Goal: Task Accomplishment & Management: Manage account settings

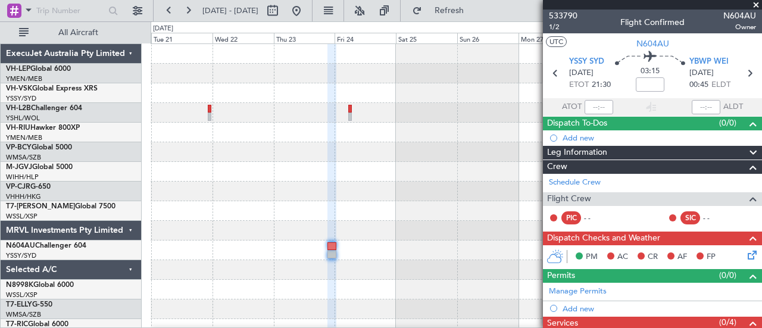
click at [757, 3] on span at bounding box center [757, 5] width 12 height 11
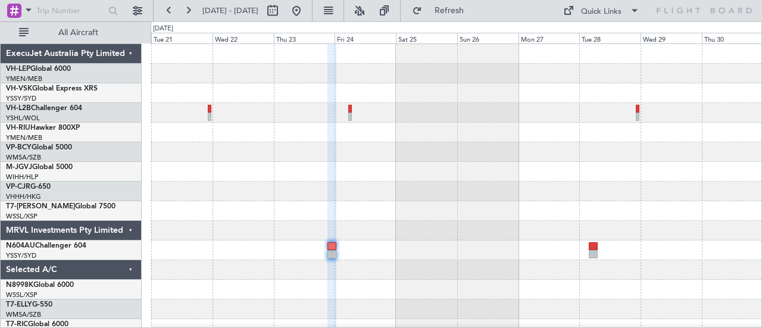
type input "0"
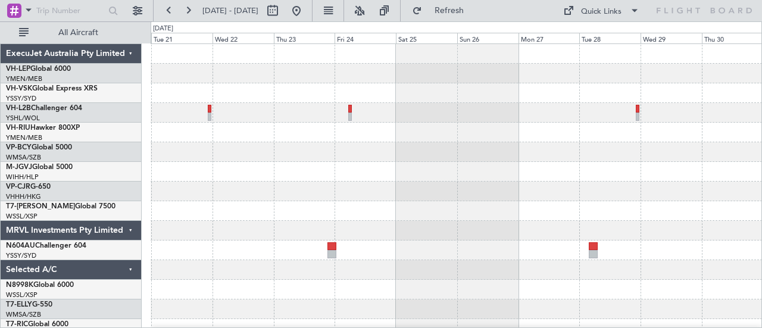
click at [300, 175] on div at bounding box center [457, 172] width 612 height 20
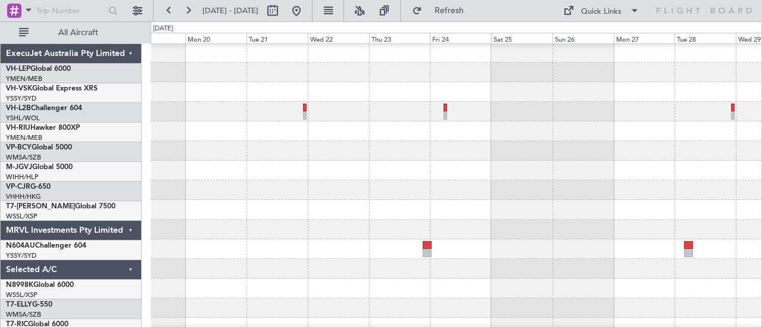
scroll to position [4, 0]
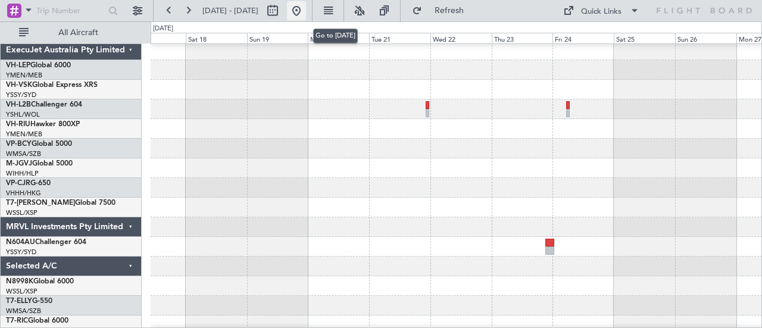
click at [306, 8] on button at bounding box center [296, 10] width 19 height 19
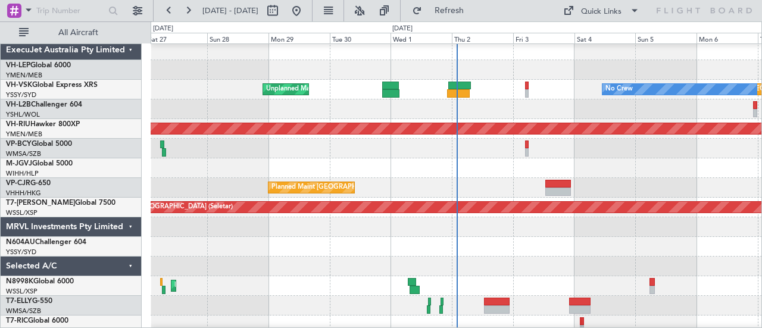
scroll to position [0, 0]
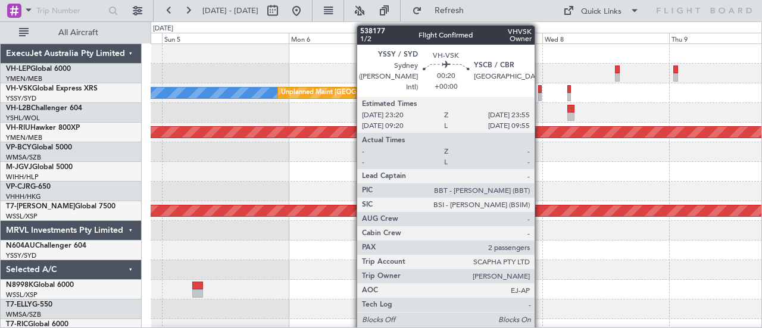
click at [541, 94] on div at bounding box center [540, 97] width 4 height 8
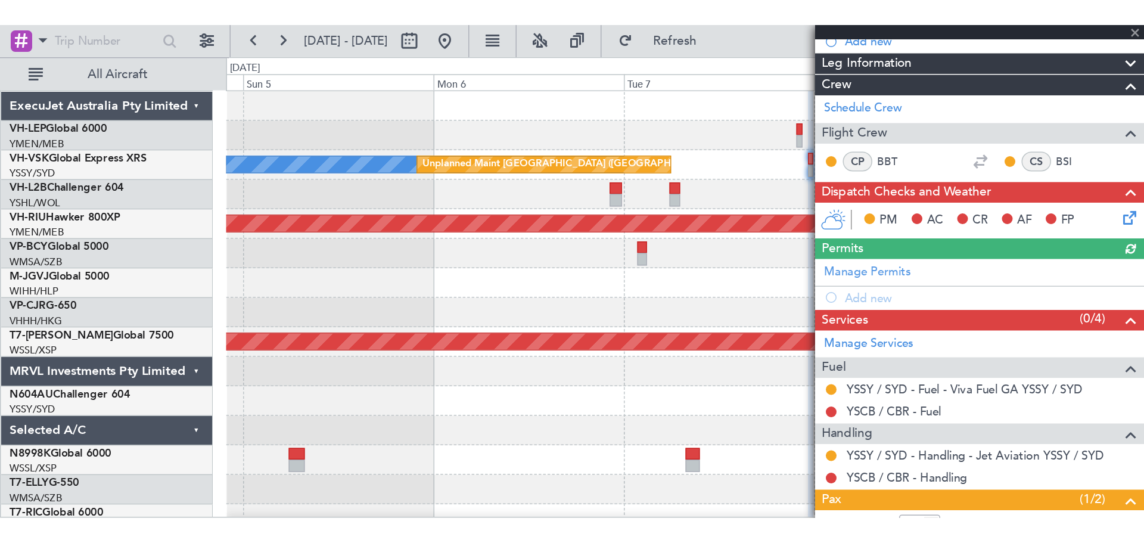
scroll to position [192, 0]
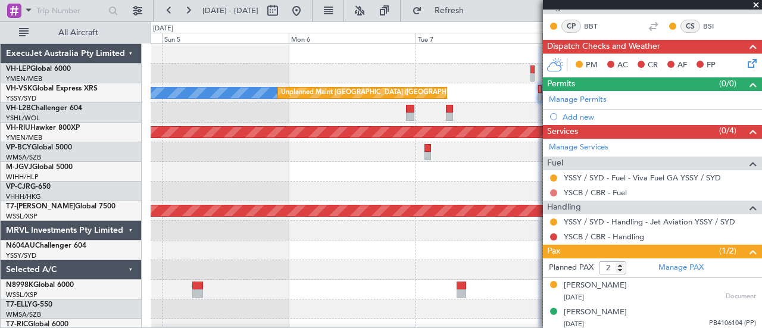
click at [555, 189] on button at bounding box center [553, 192] width 7 height 7
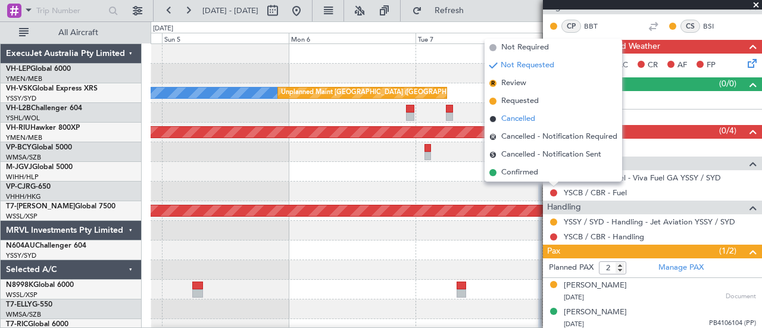
click at [507, 115] on span "Cancelled" at bounding box center [519, 119] width 34 height 12
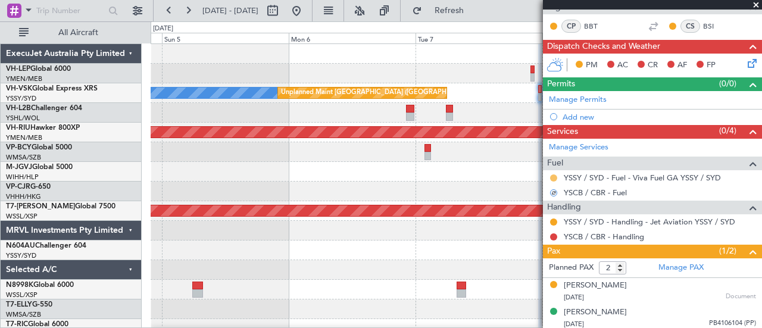
click at [553, 175] on button at bounding box center [553, 178] width 7 height 7
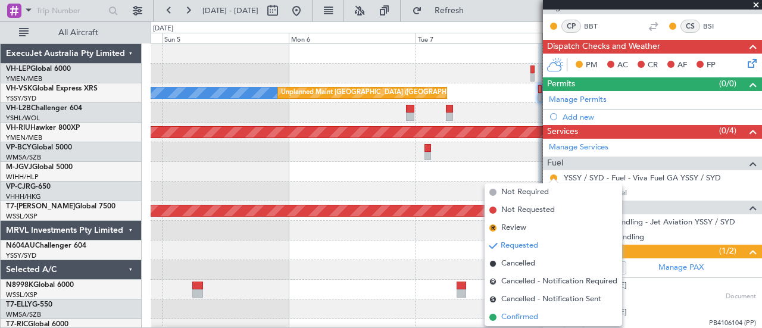
click at [519, 313] on span "Confirmed" at bounding box center [520, 318] width 37 height 12
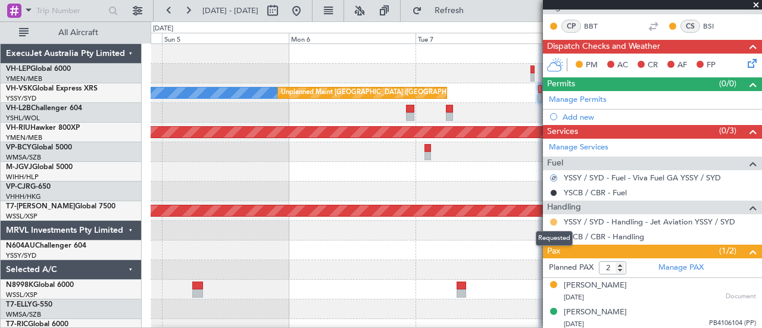
click at [555, 219] on button at bounding box center [553, 222] width 7 height 7
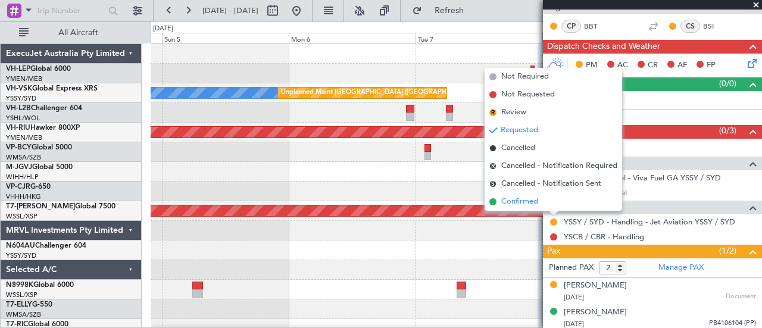
click at [531, 197] on span "Confirmed" at bounding box center [520, 202] width 37 height 12
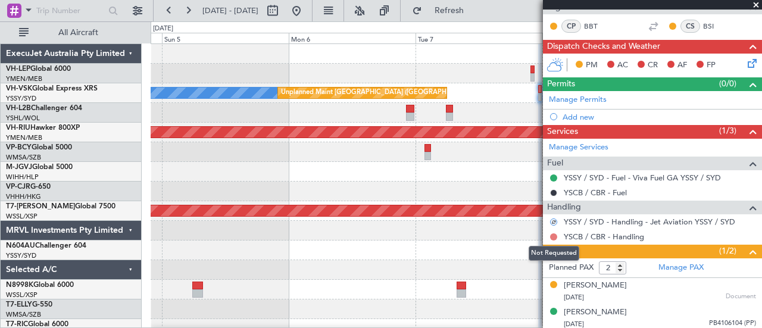
click at [554, 234] on button at bounding box center [553, 237] width 7 height 7
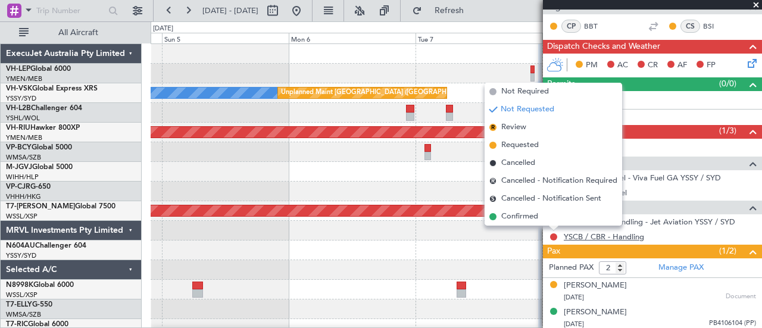
click at [587, 232] on link "YSCB / CBR - Handling" at bounding box center [604, 237] width 80 height 10
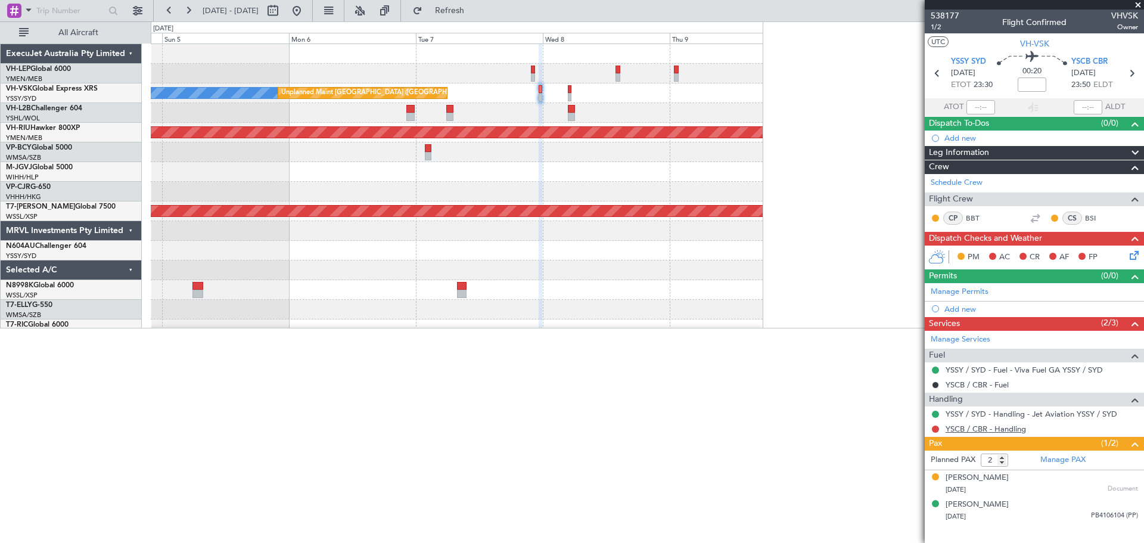
scroll to position [0, 0]
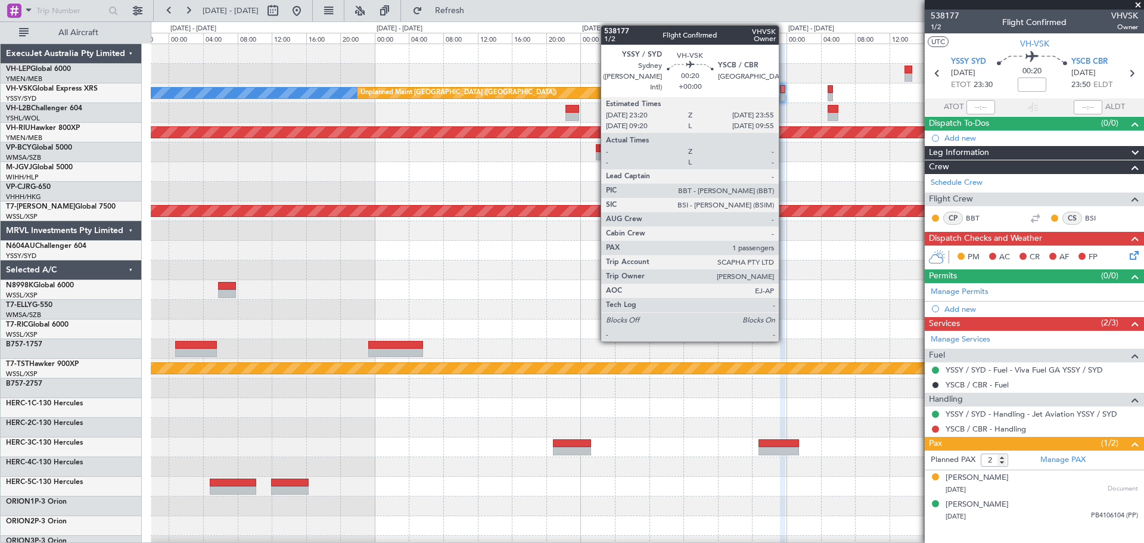
click at [762, 89] on div at bounding box center [782, 89] width 5 height 8
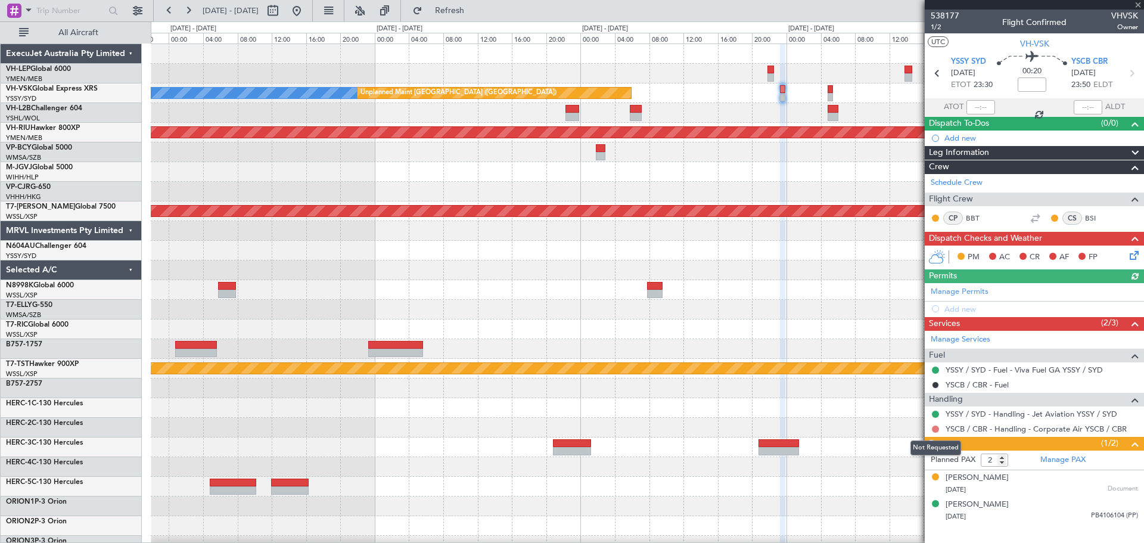
click at [762, 328] on button at bounding box center [935, 428] width 7 height 7
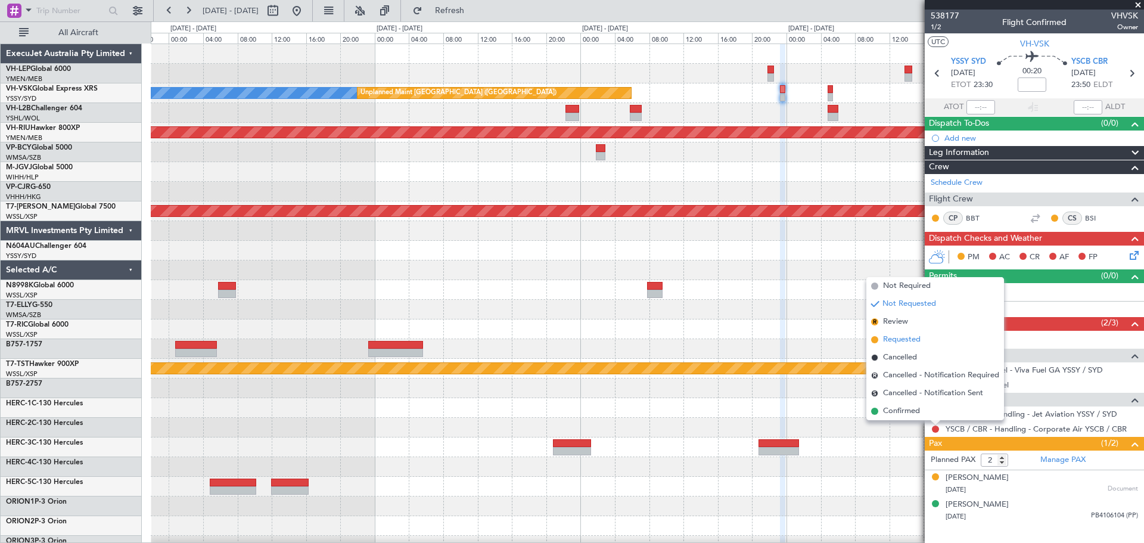
click at [762, 328] on span "Requested" at bounding box center [902, 340] width 38 height 12
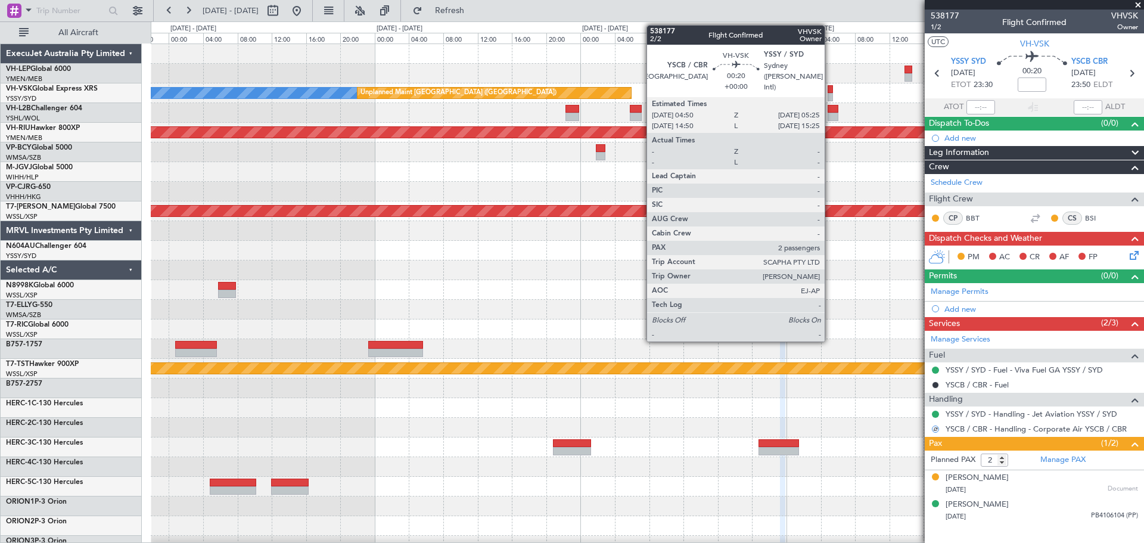
click at [762, 91] on div at bounding box center [829, 89] width 5 height 8
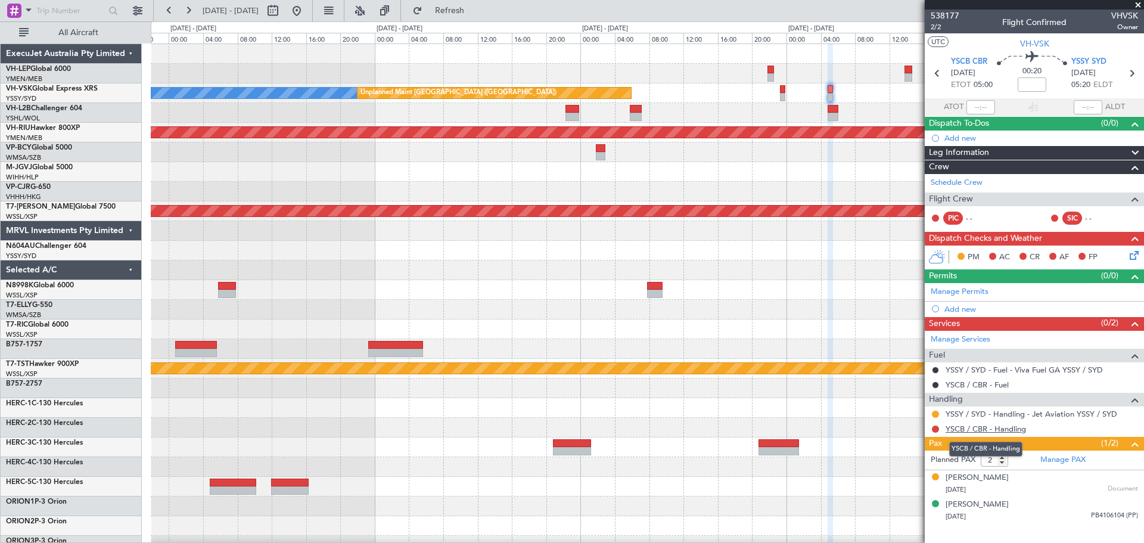
click at [762, 328] on link "YSCB / CBR - Handling" at bounding box center [985, 429] width 80 height 10
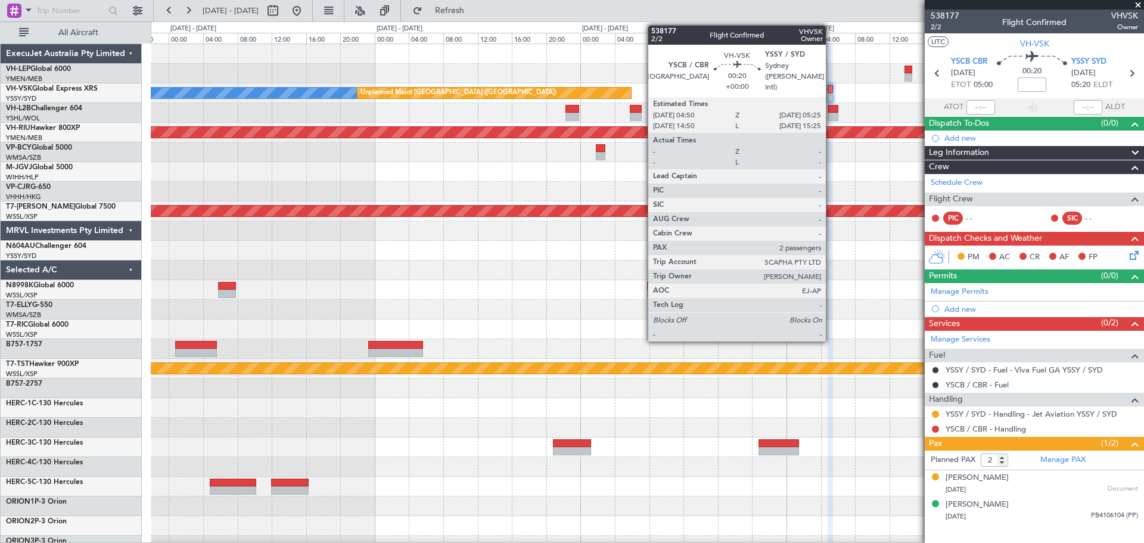
click at [762, 94] on div at bounding box center [829, 97] width 5 height 8
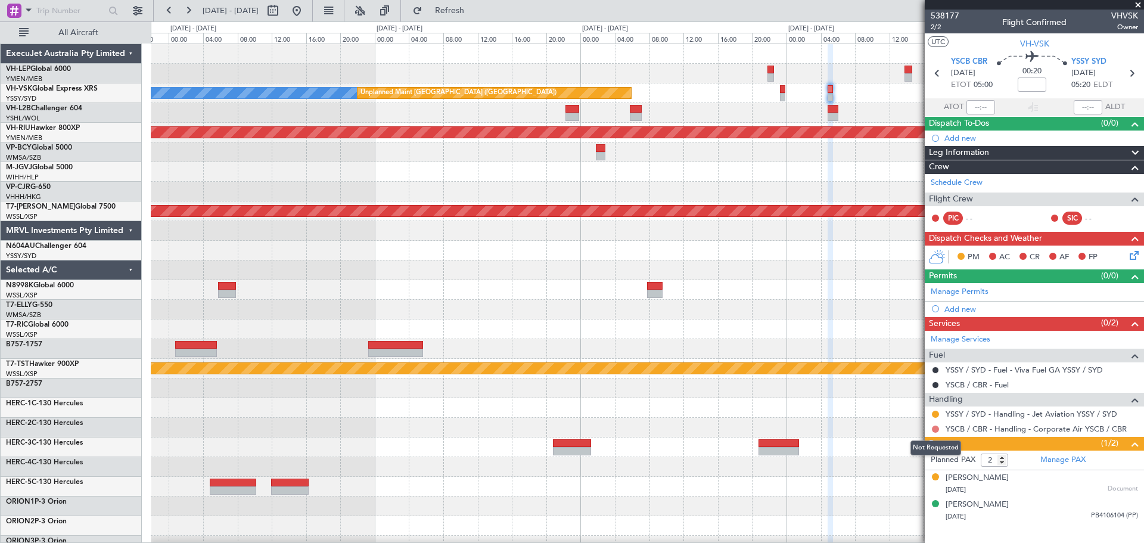
click at [762, 328] on button at bounding box center [935, 428] width 7 height 7
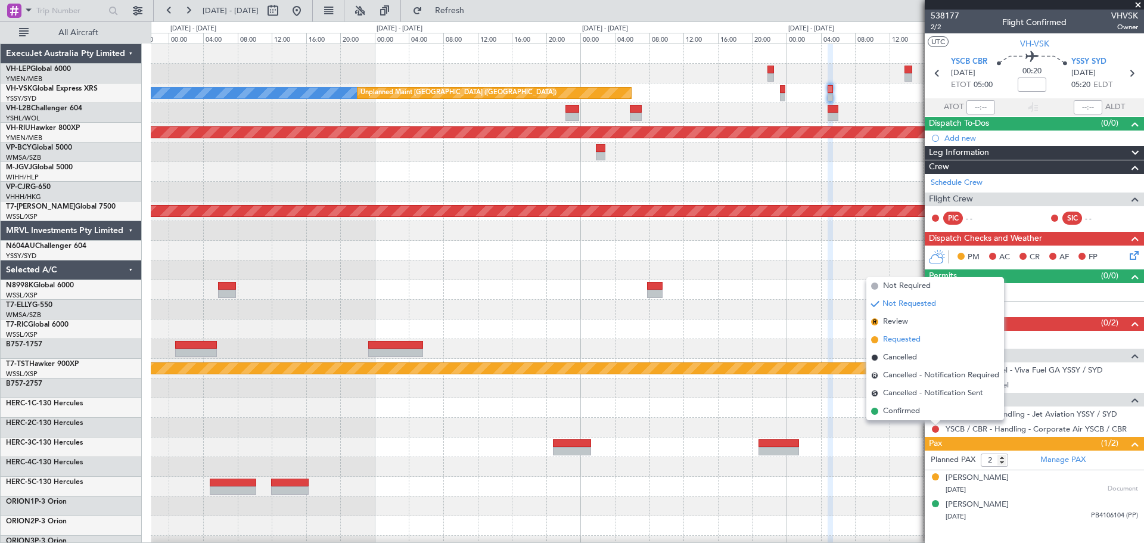
click at [762, 328] on span "Requested" at bounding box center [902, 340] width 38 height 12
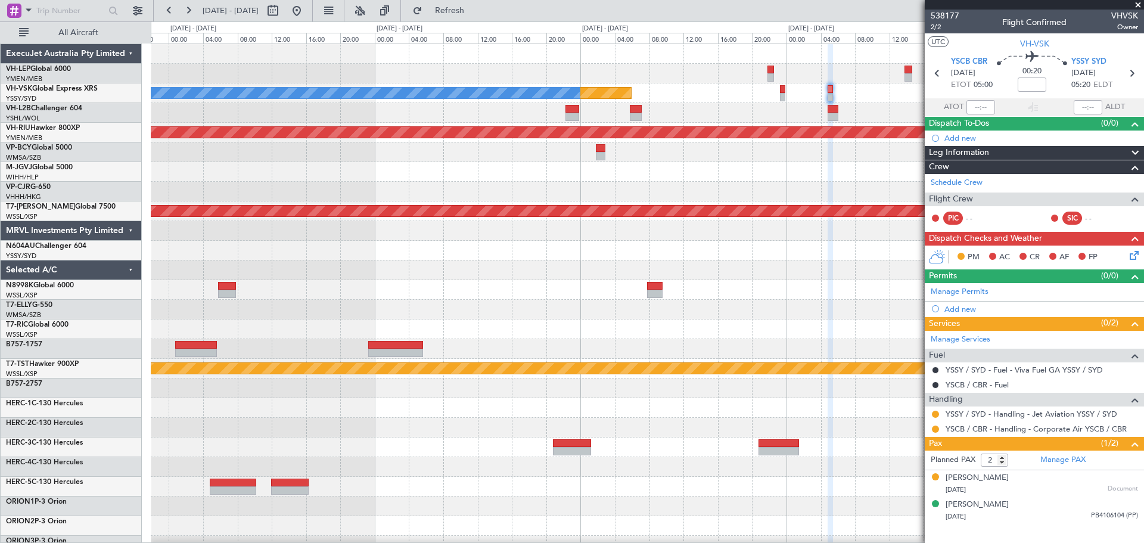
click at [659, 129] on div "Unplanned Maint [GEOGRAPHIC_DATA] ([GEOGRAPHIC_DATA]) No Crew Planned Maint [GE…" at bounding box center [647, 368] width 992 height 649
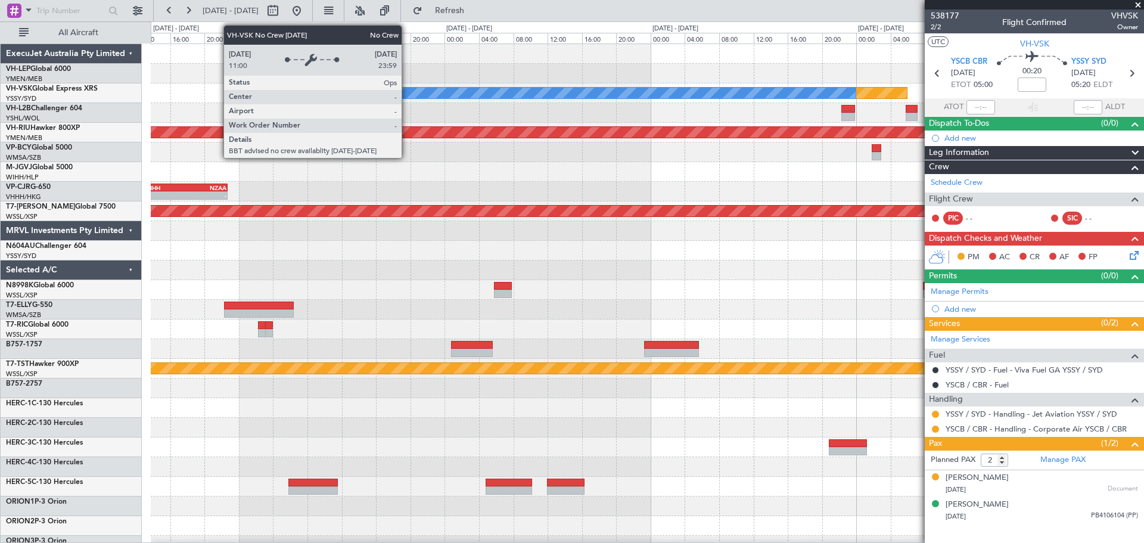
click at [647, 123] on div "Unplanned Maint [GEOGRAPHIC_DATA] ([GEOGRAPHIC_DATA]) No Crew Planned Maint [GE…" at bounding box center [647, 368] width 992 height 649
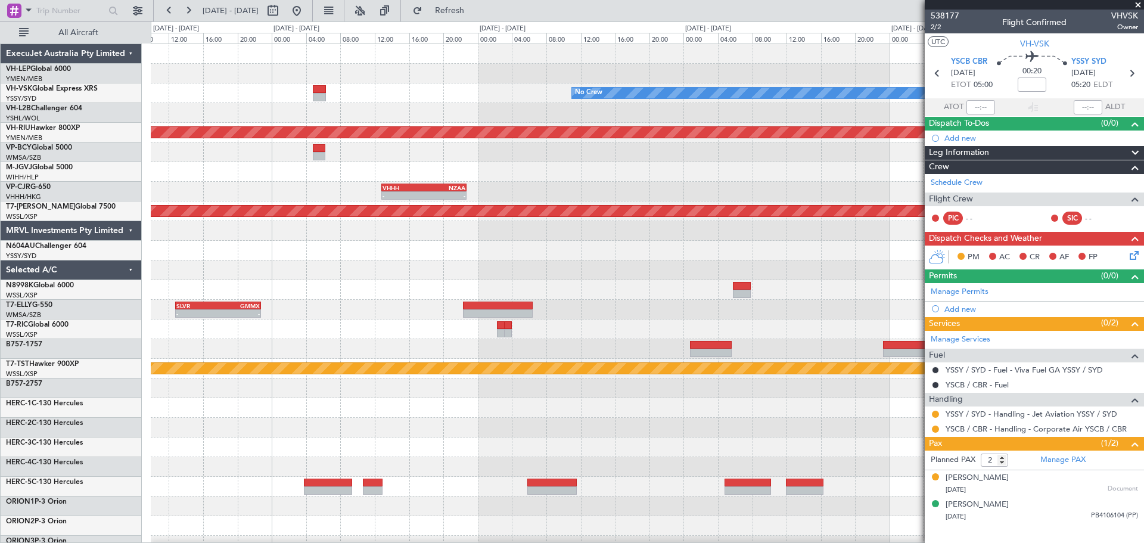
click at [645, 116] on div "Unplanned Maint [GEOGRAPHIC_DATA] ([GEOGRAPHIC_DATA]) No Crew Planned Maint [GE…" at bounding box center [647, 368] width 992 height 649
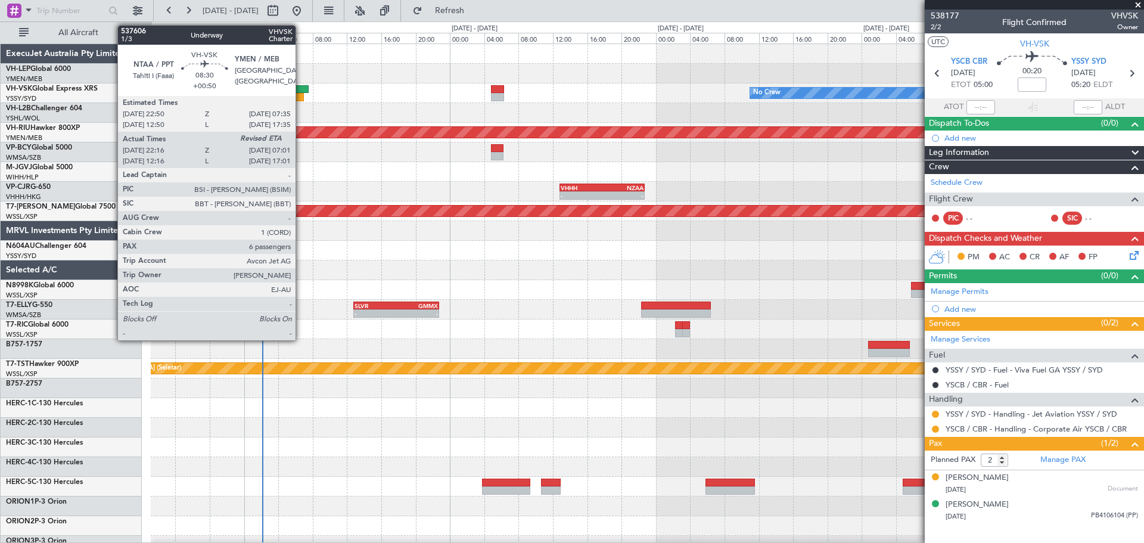
click at [301, 89] on div at bounding box center [271, 89] width 75 height 8
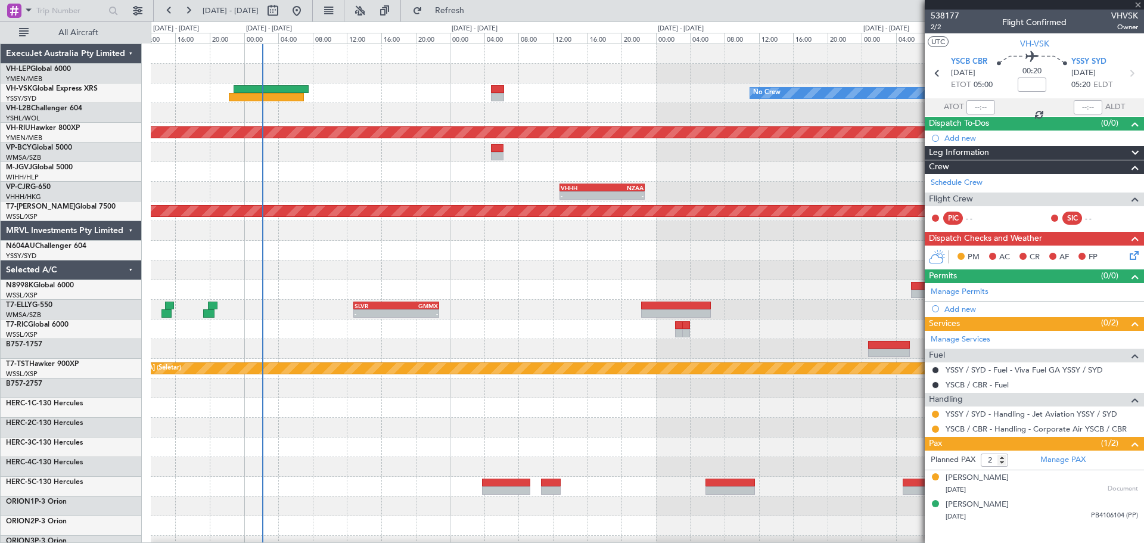
type input "+00:50"
type input "22:26"
type input "6"
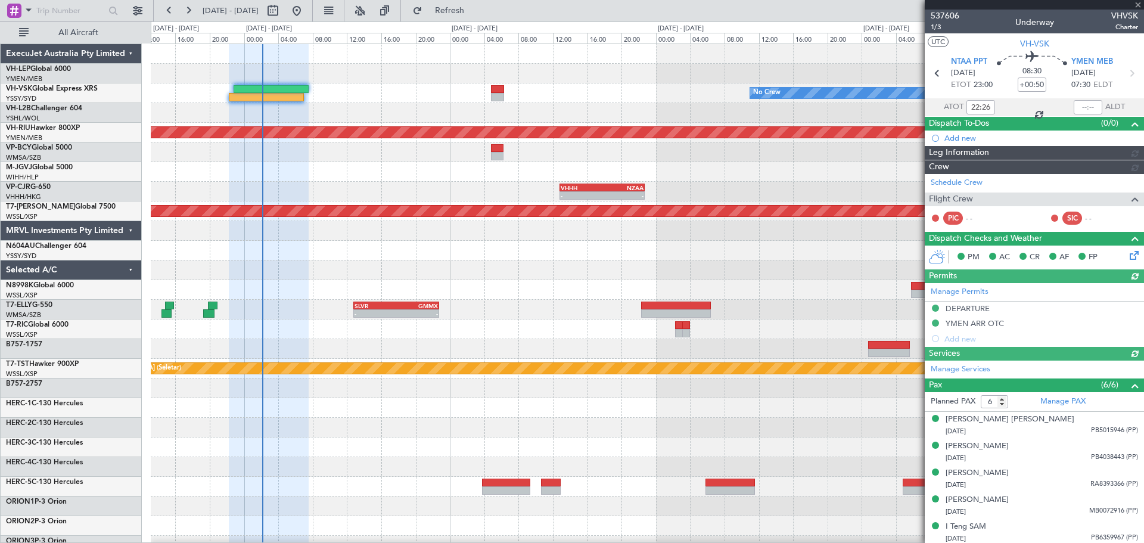
type input "[PERSON_NAME] (HHAFI)"
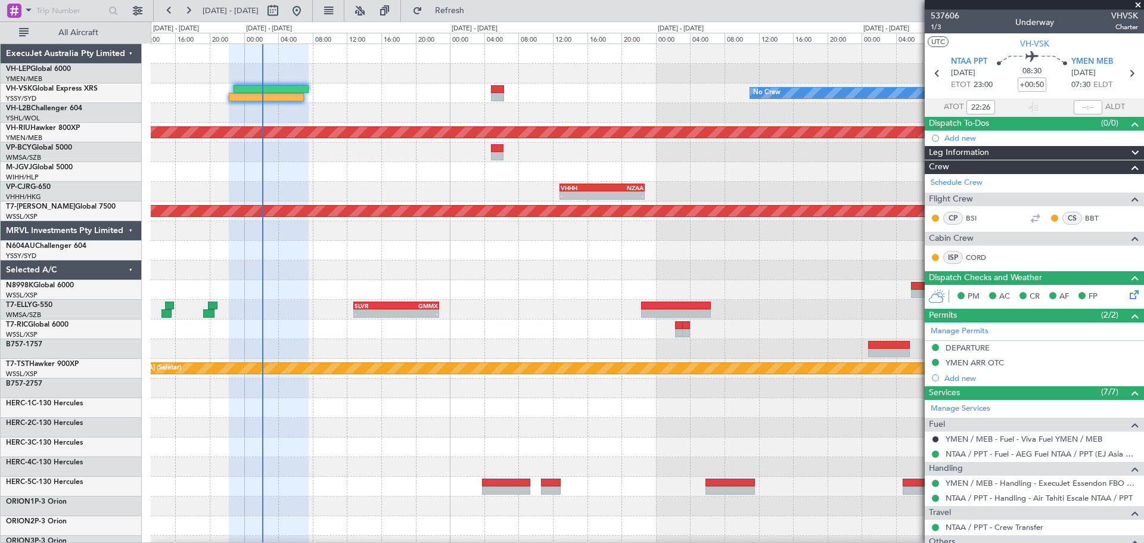
click at [595, 140] on div "Unplanned Maint [GEOGRAPHIC_DATA] ([GEOGRAPHIC_DATA]) No Crew Planned Maint [GE…" at bounding box center [647, 368] width 992 height 649
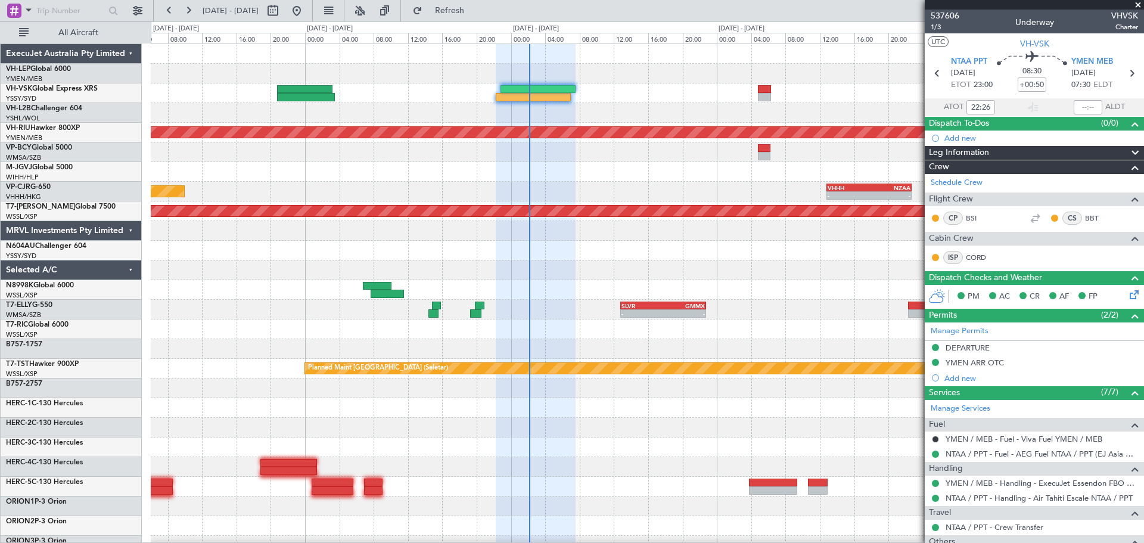
click at [452, 127] on div "No Crew Unplanned Maint [GEOGRAPHIC_DATA] ([GEOGRAPHIC_DATA]) Unplanned Maint S…" at bounding box center [647, 368] width 992 height 649
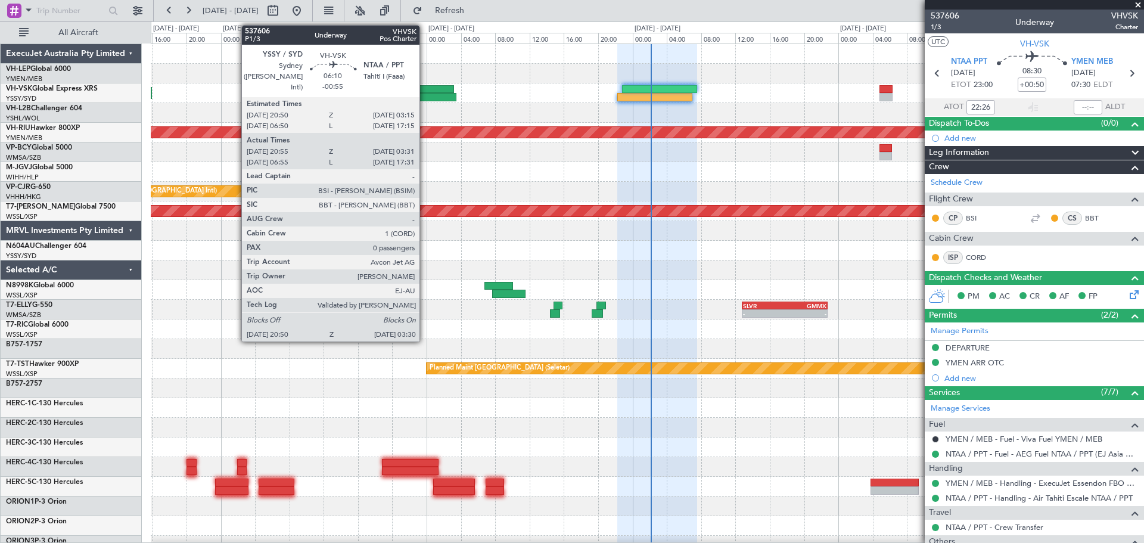
click at [425, 96] on div at bounding box center [427, 97] width 57 height 8
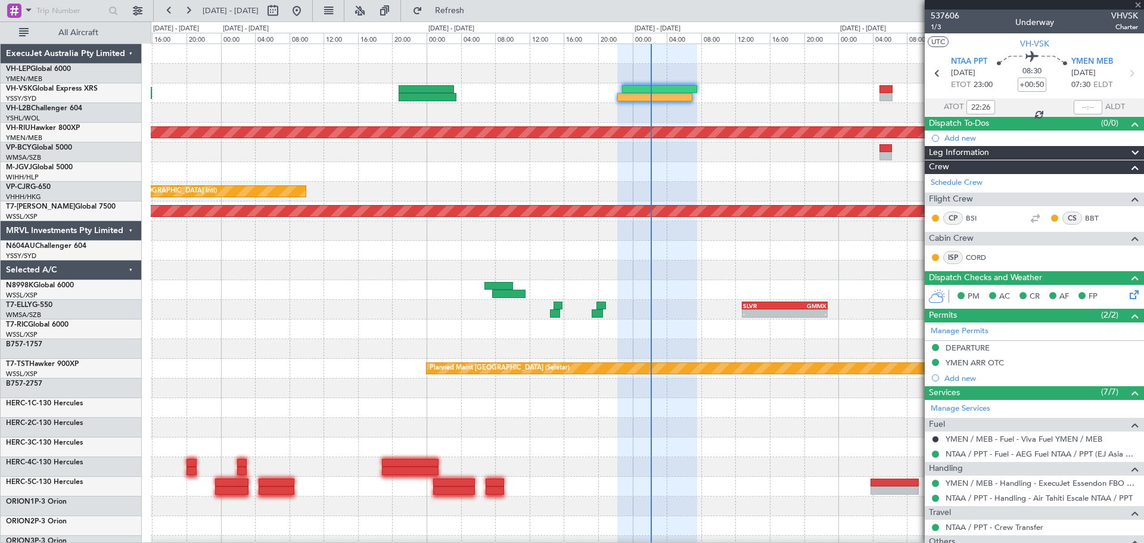
type input "-00:55"
type input "21:05"
type input "03:26"
type input "0"
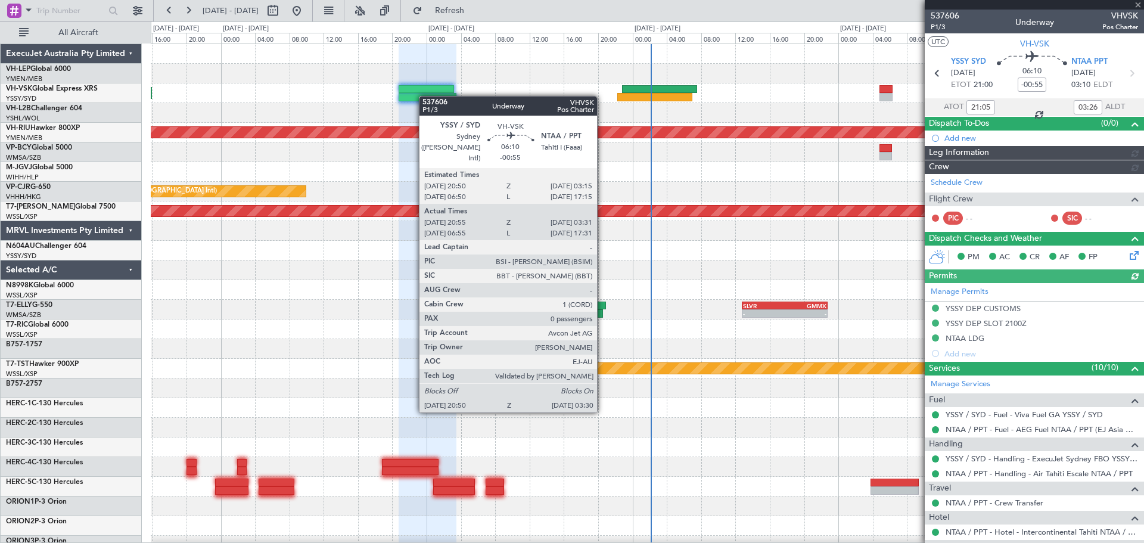
type input "[PERSON_NAME] (BTA)"
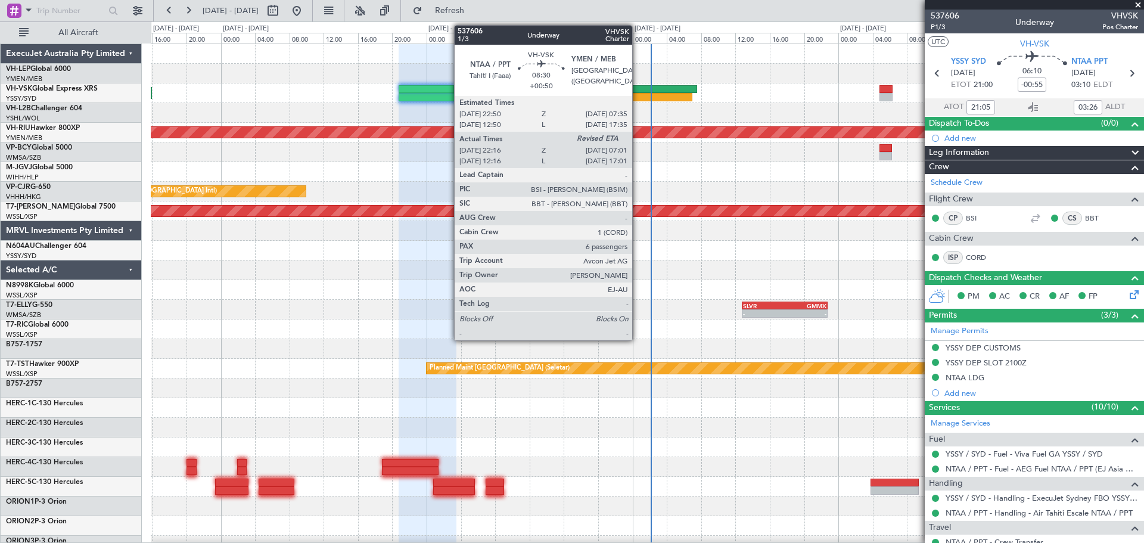
click at [637, 88] on div at bounding box center [659, 89] width 75 height 8
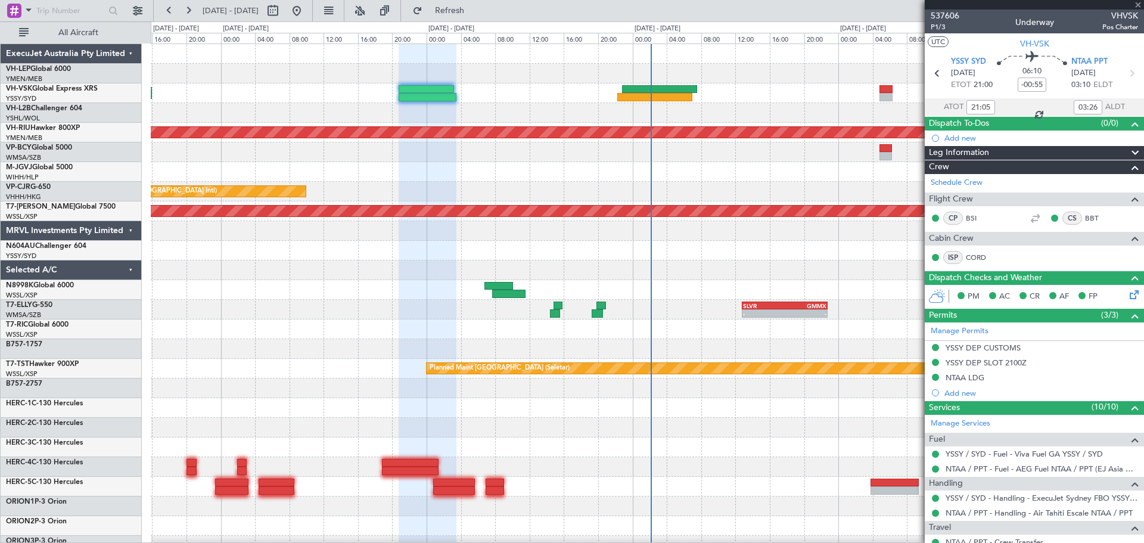
type input "+00:50"
type input "22:26"
type input "6"
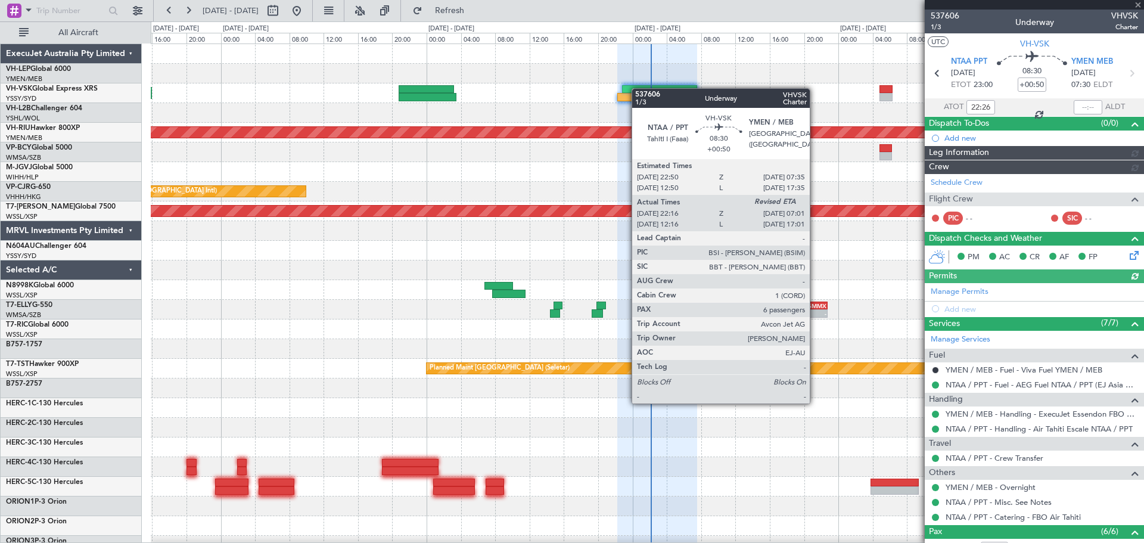
type input "[PERSON_NAME] (HHAFI)"
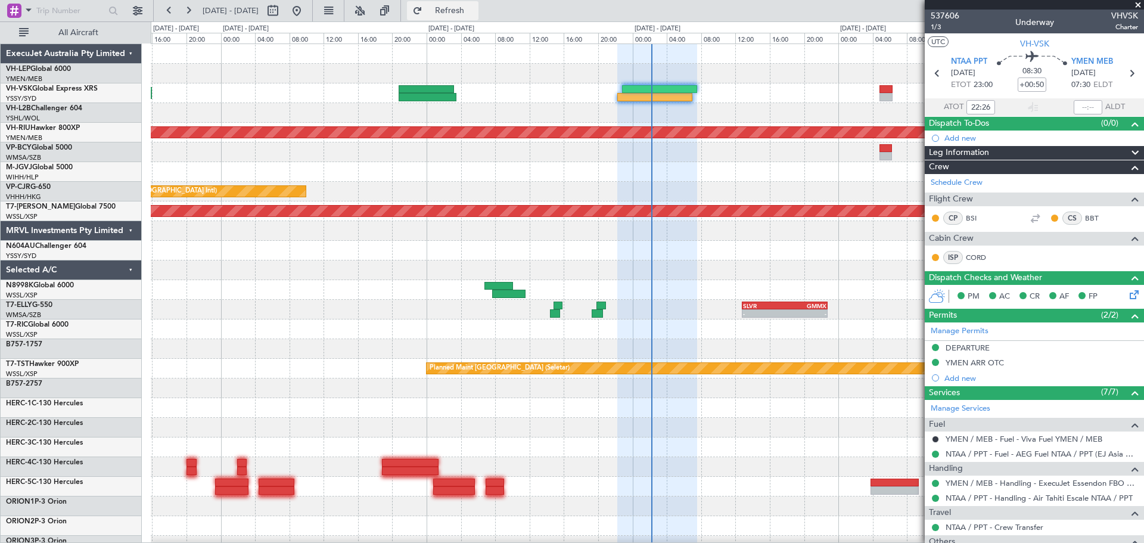
type input "[PERSON_NAME] (HHAFI)"
